Goal: Task Accomplishment & Management: Use online tool/utility

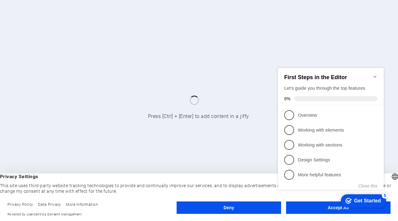
click at [378, 50] on div at bounding box center [199, 110] width 398 height 221
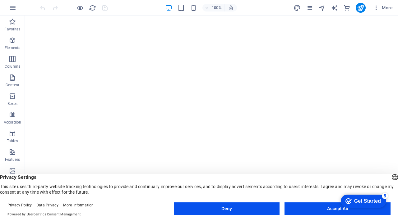
click at [337, 207] on div "checkmark Get Started 5 First Steps in the Editor Let's guide you through the t…" at bounding box center [362, 201] width 53 height 19
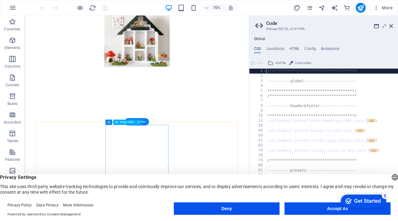
scroll to position [216, 0]
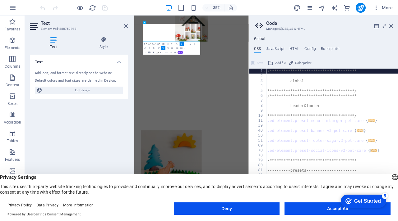
click at [154, 43] on icon "button" at bounding box center [153, 44] width 2 height 2
click at [149, 44] on icon "button" at bounding box center [149, 44] width 2 height 2
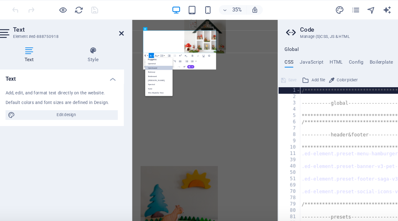
click at [125, 25] on icon at bounding box center [126, 26] width 4 height 5
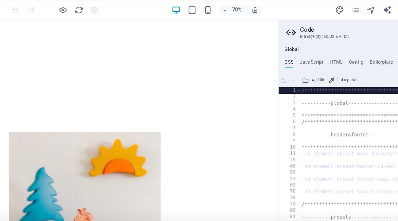
scroll to position [445, 0]
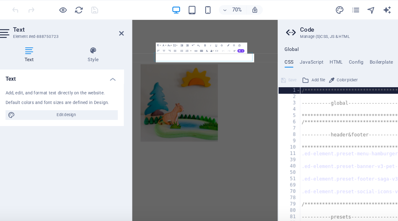
scroll to position [445, 0]
click at [160, 35] on icon "button" at bounding box center [159, 36] width 2 height 2
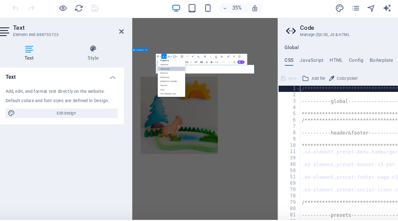
scroll to position [409, 0]
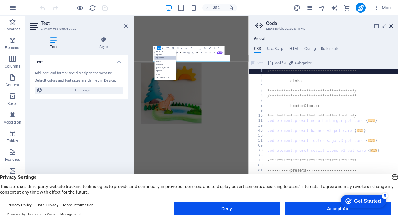
click at [392, 25] on icon at bounding box center [391, 26] width 4 height 5
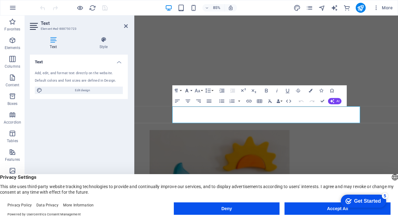
click at [190, 91] on icon "button" at bounding box center [187, 91] width 6 height 6
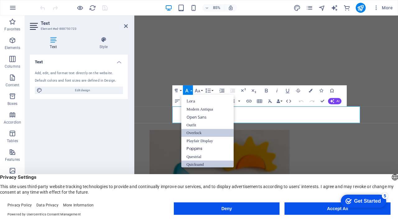
scroll to position [213, 0]
